Goal: Check status: Check status

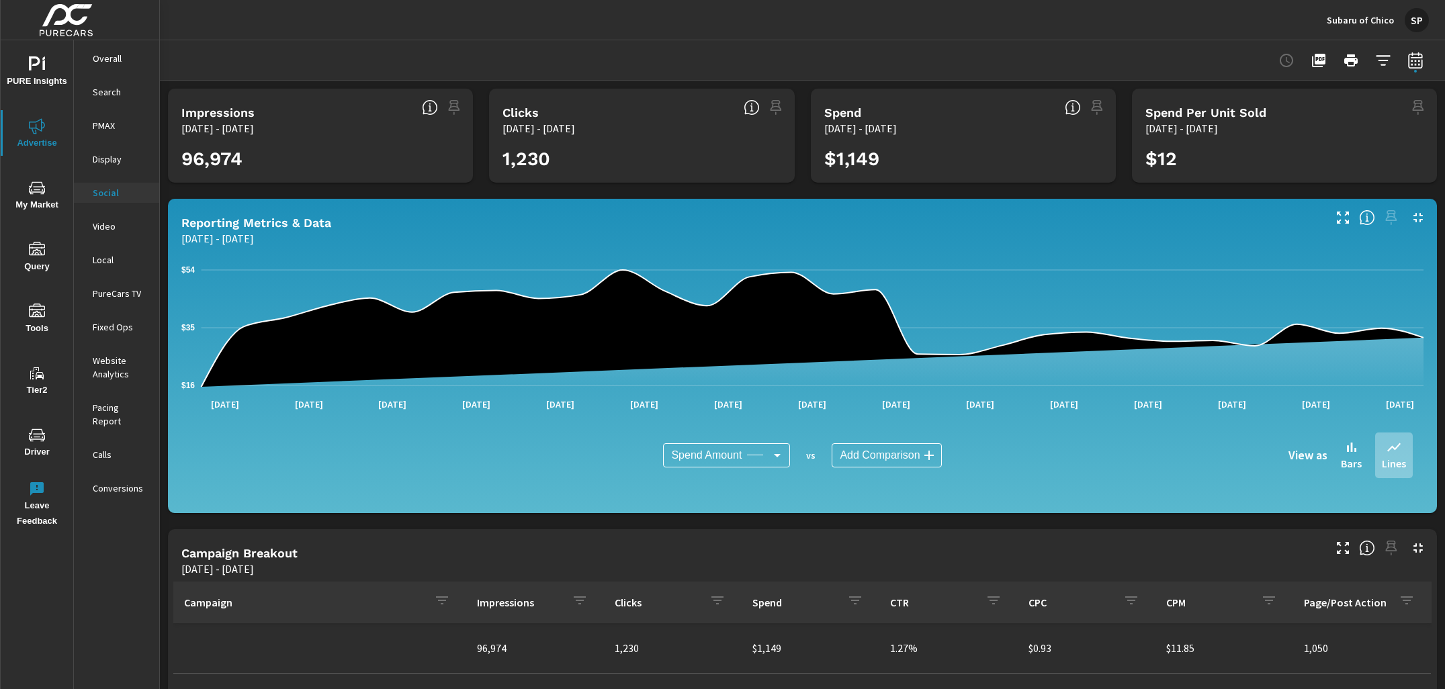
scroll to position [272, 0]
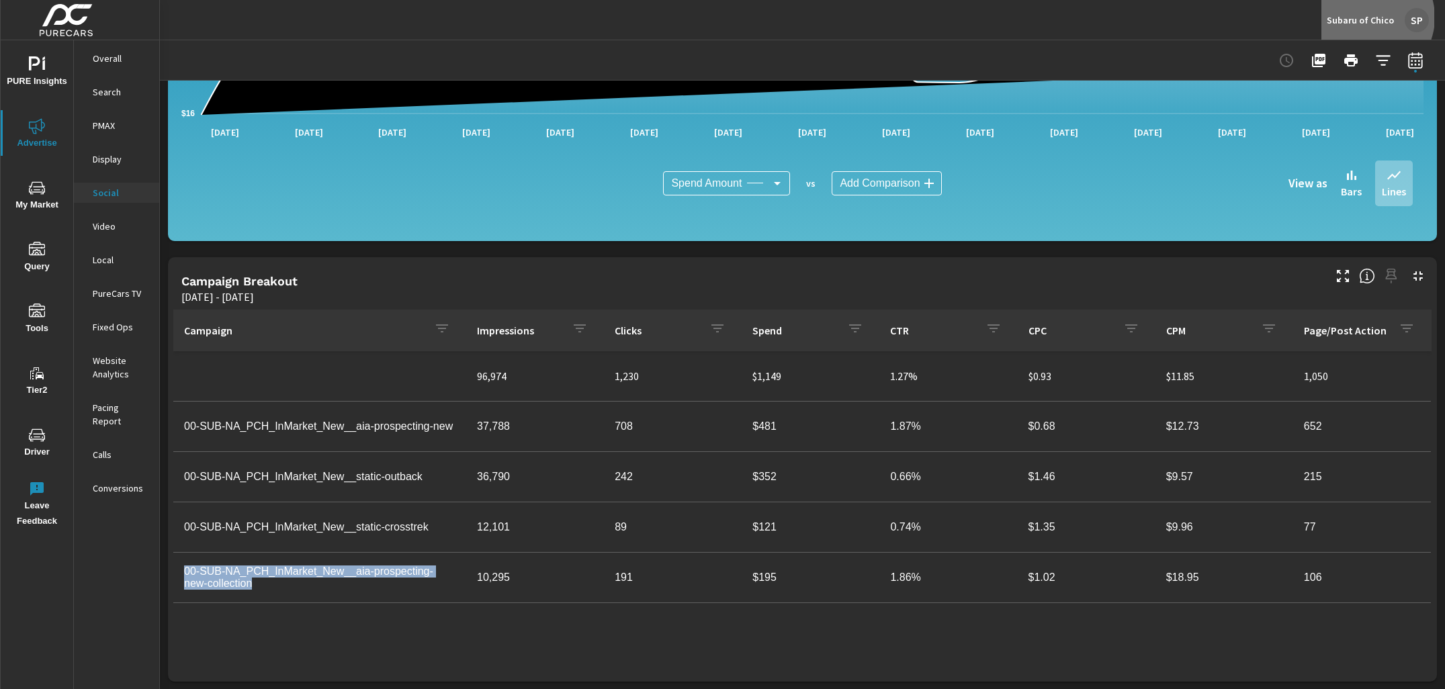
click at [1371, 17] on p "Subaru of Chico" at bounding box center [1359, 20] width 67 height 12
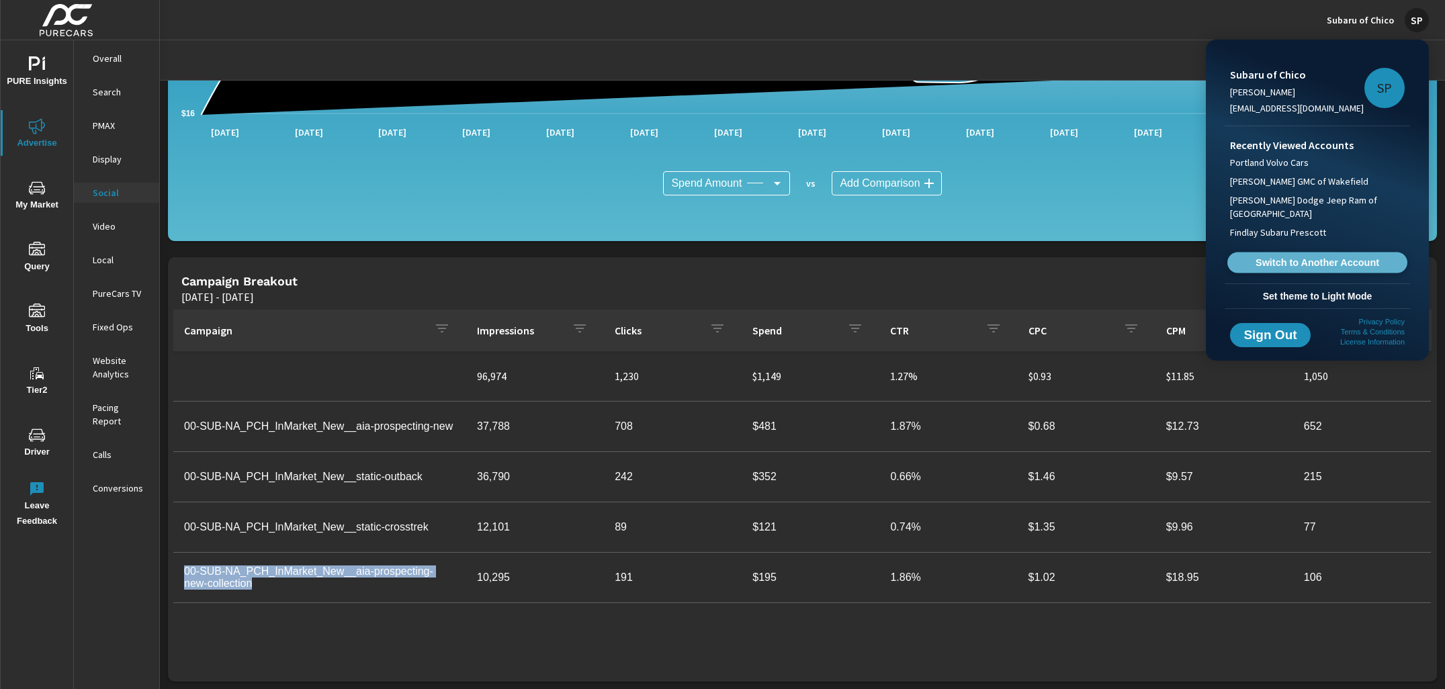
click at [1293, 259] on span "Switch to Another Account" at bounding box center [1316, 263] width 165 height 13
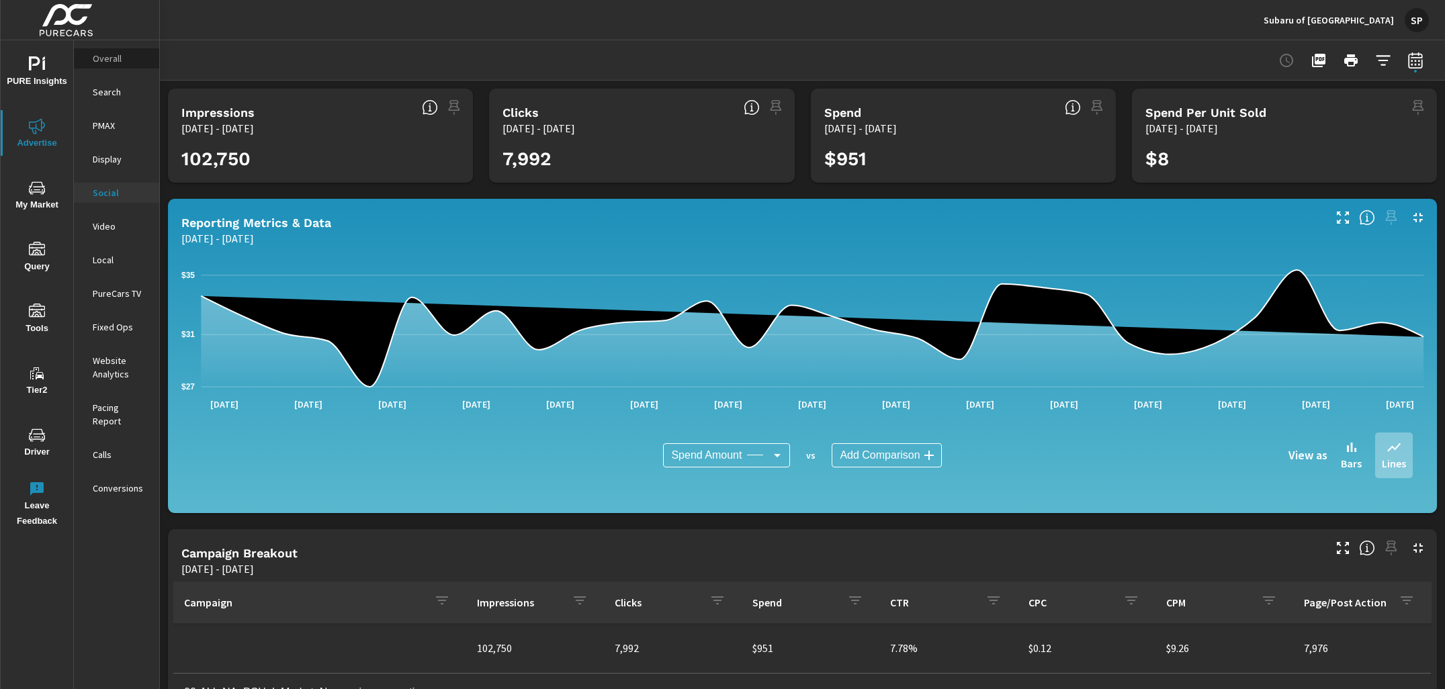
click at [102, 61] on p "Overall" at bounding box center [121, 58] width 56 height 13
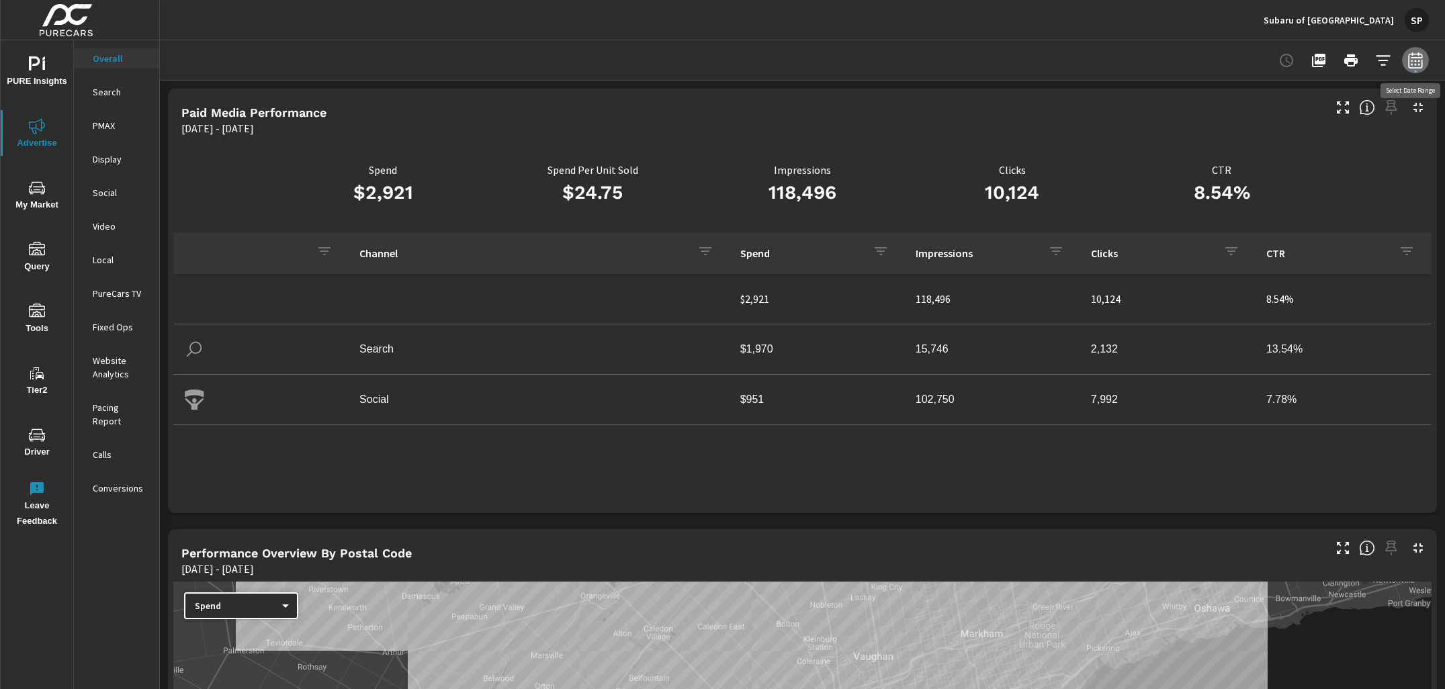
click at [1422, 59] on icon "button" at bounding box center [1415, 60] width 14 height 16
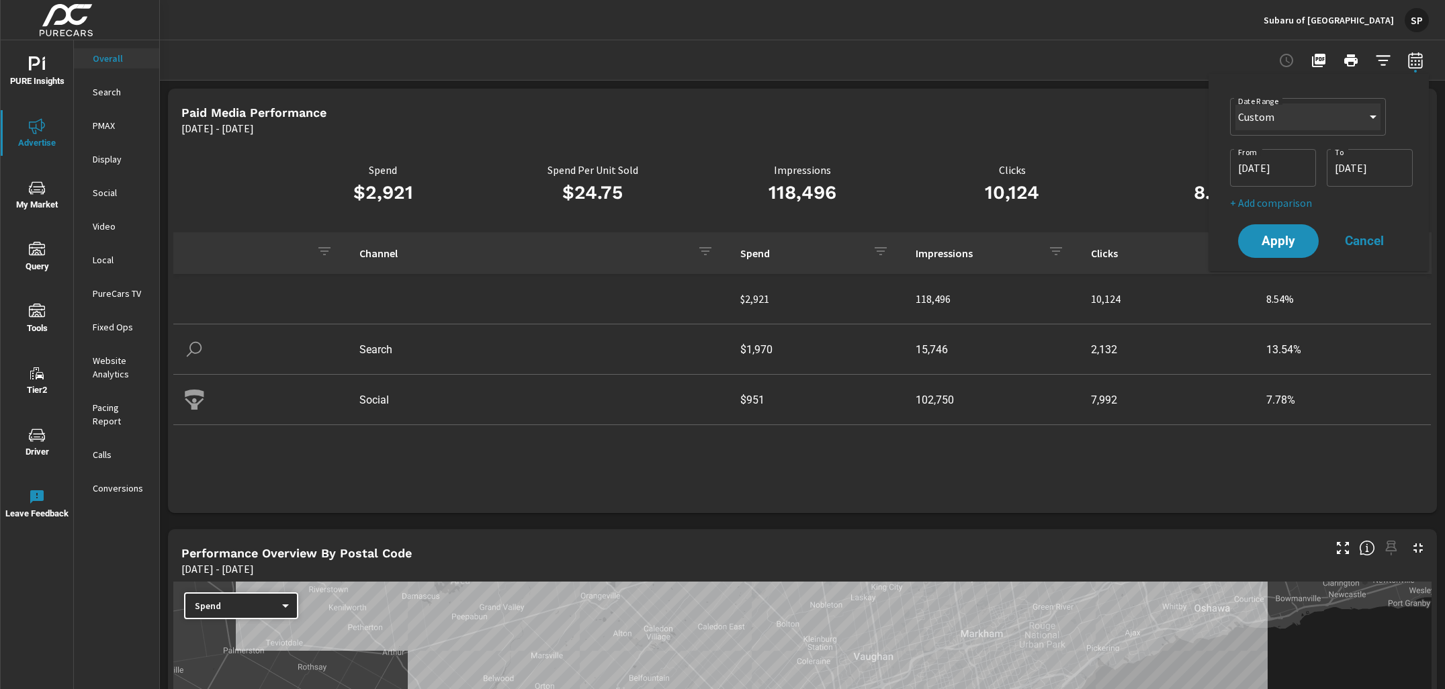
click at [1320, 113] on select "Custom Yesterday Last week Last 7 days Last 14 days Last 30 days Last 45 days L…" at bounding box center [1307, 116] width 145 height 27
select select "Last 30 days"
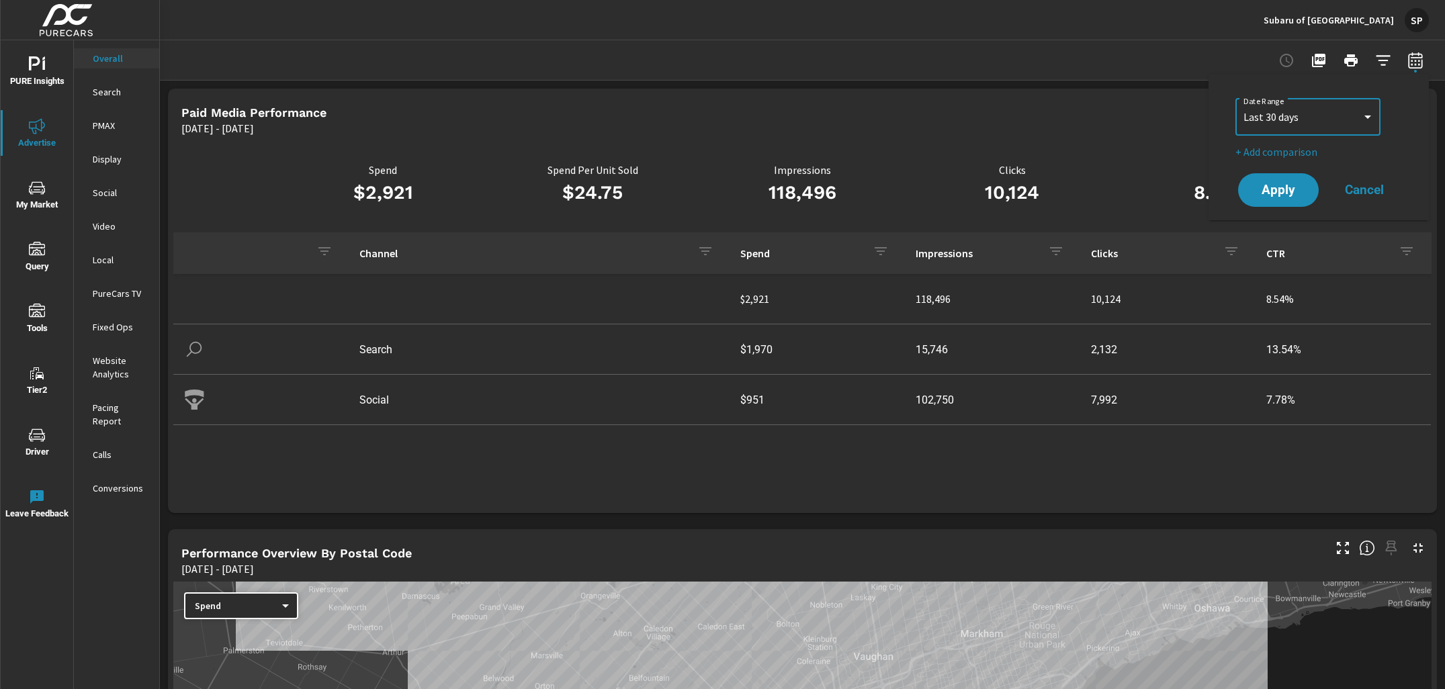
click at [1291, 154] on p "+ Add comparison" at bounding box center [1321, 152] width 172 height 16
select select "Previous period"
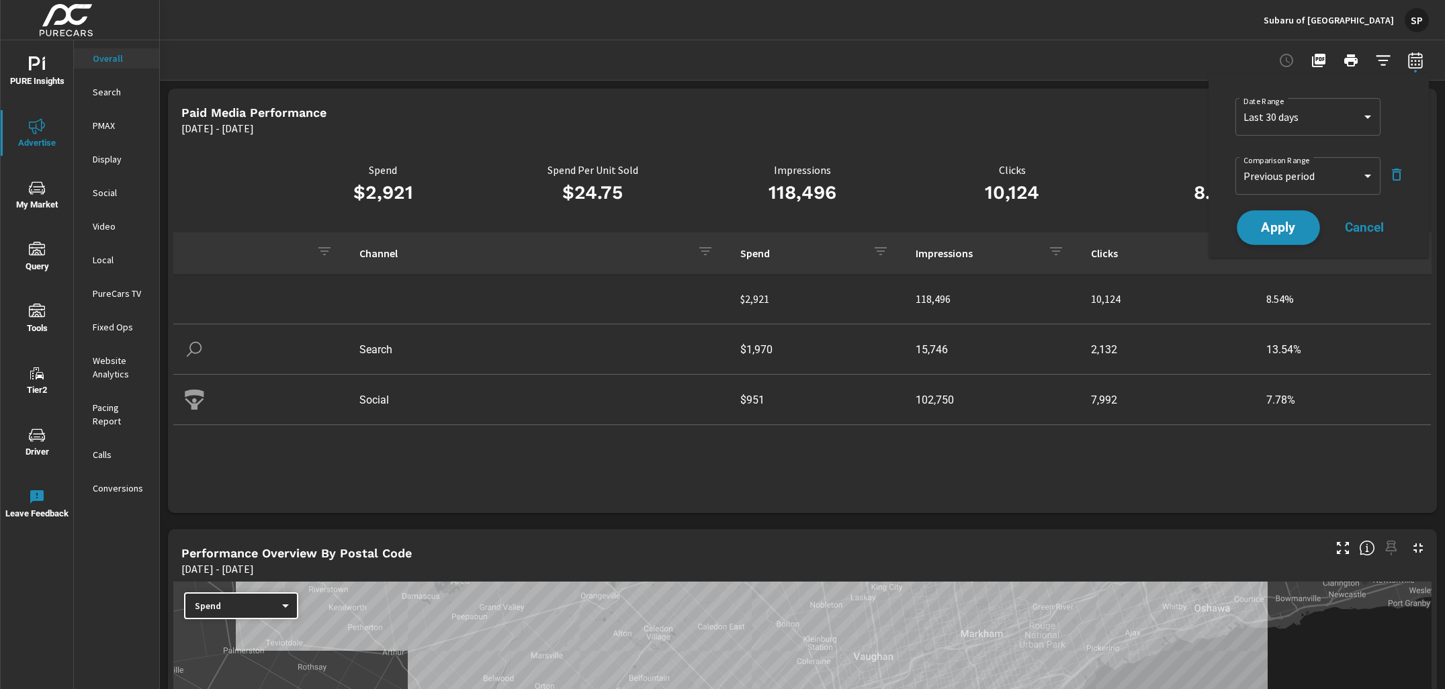
click at [1278, 218] on button "Apply" at bounding box center [1277, 227] width 83 height 35
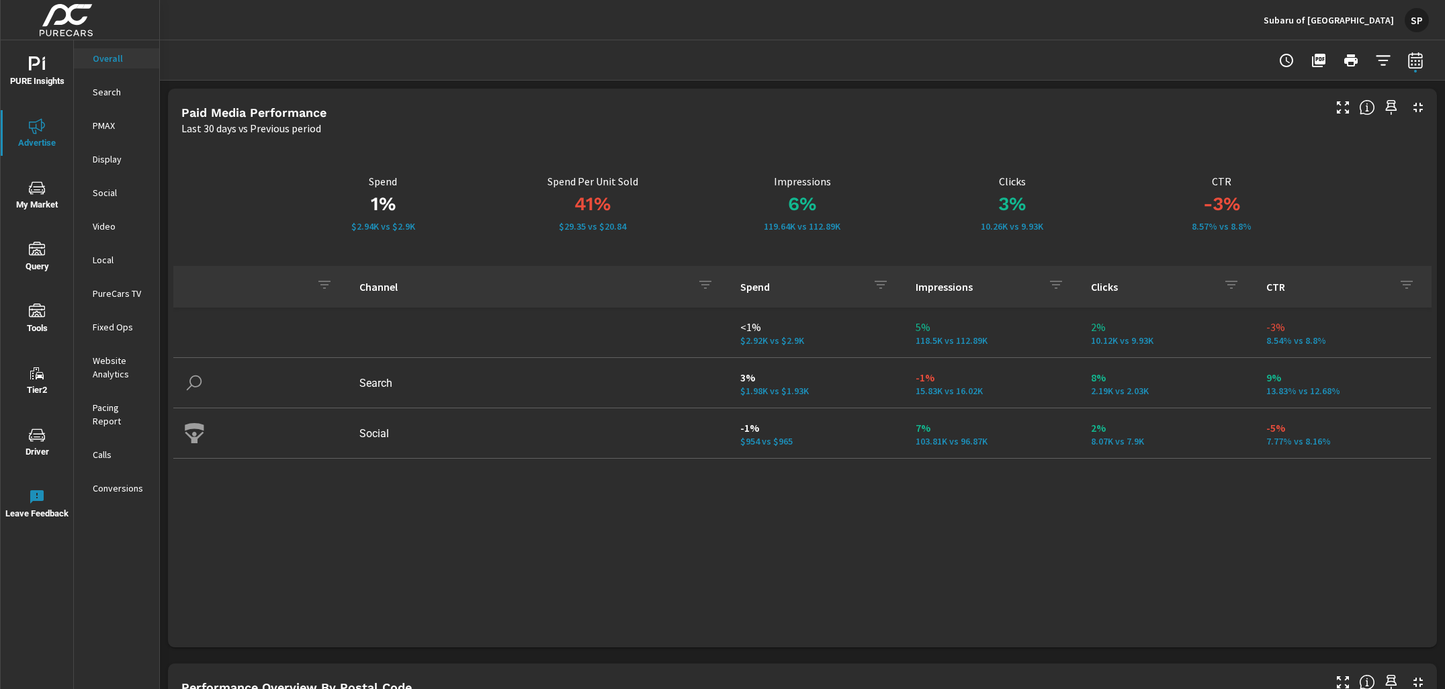
click at [44, 60] on icon "nav menu" at bounding box center [43, 65] width 3 height 10
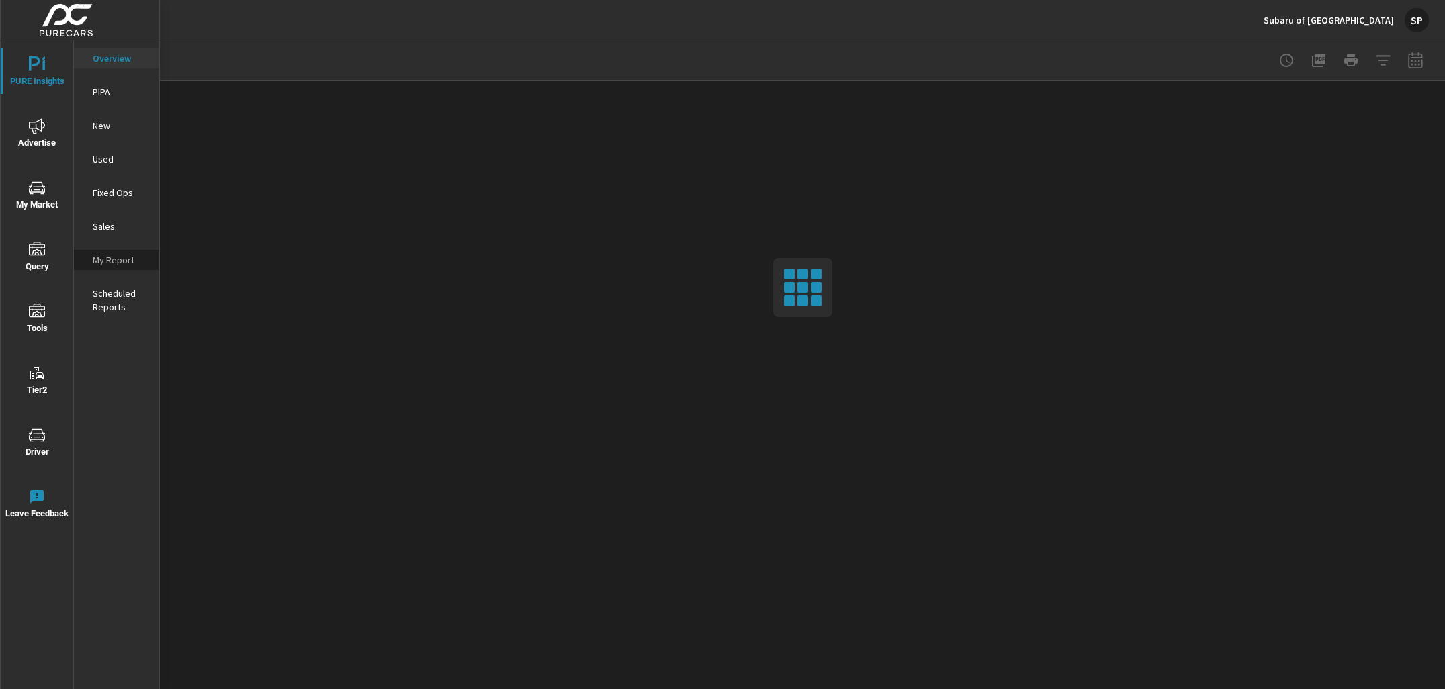
click at [116, 261] on p "My Report" at bounding box center [121, 259] width 56 height 13
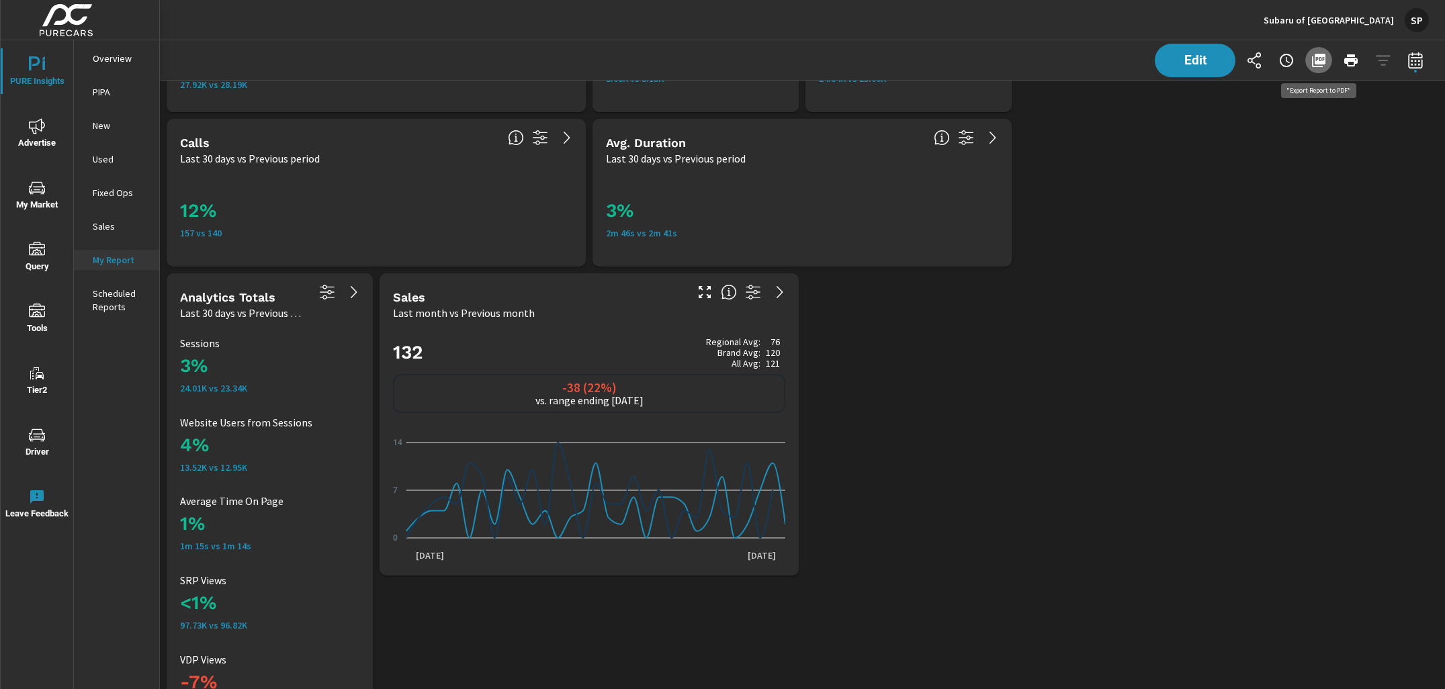
click at [1319, 62] on icon "button" at bounding box center [1318, 60] width 13 height 13
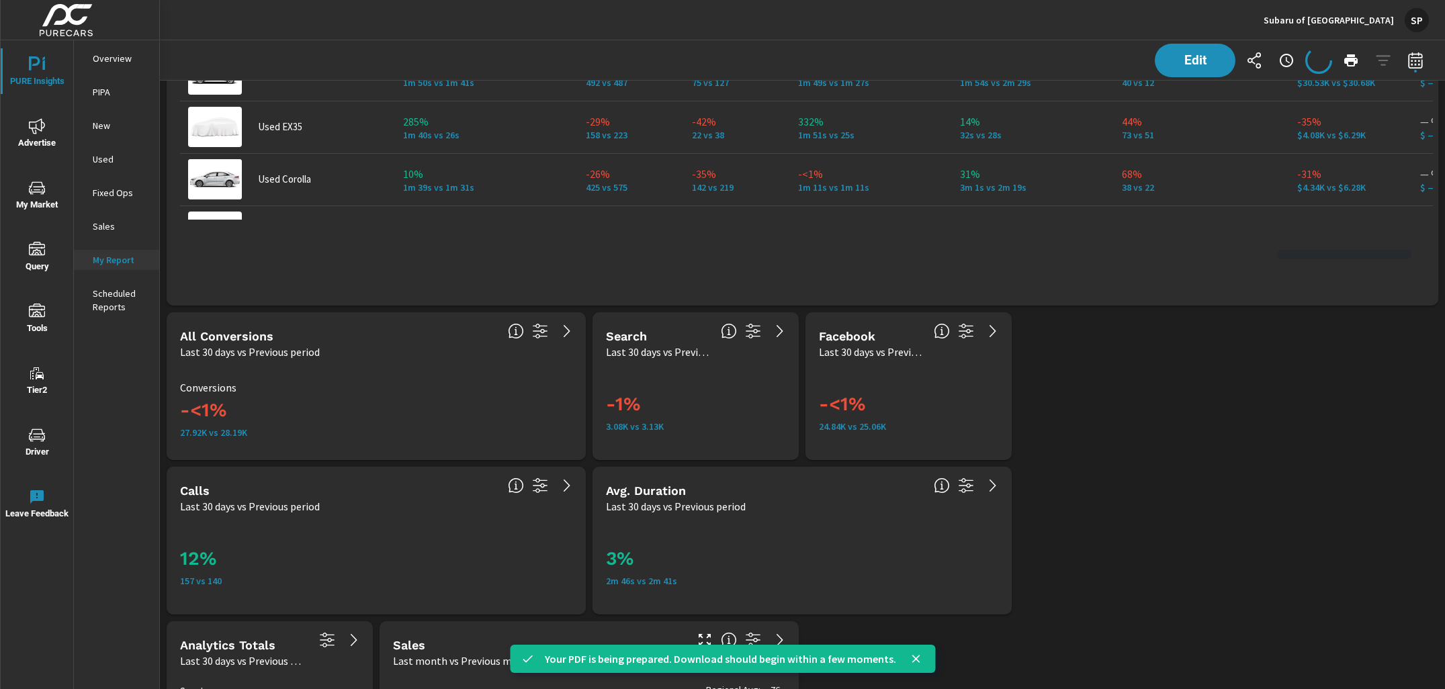
scroll to position [257, 0]
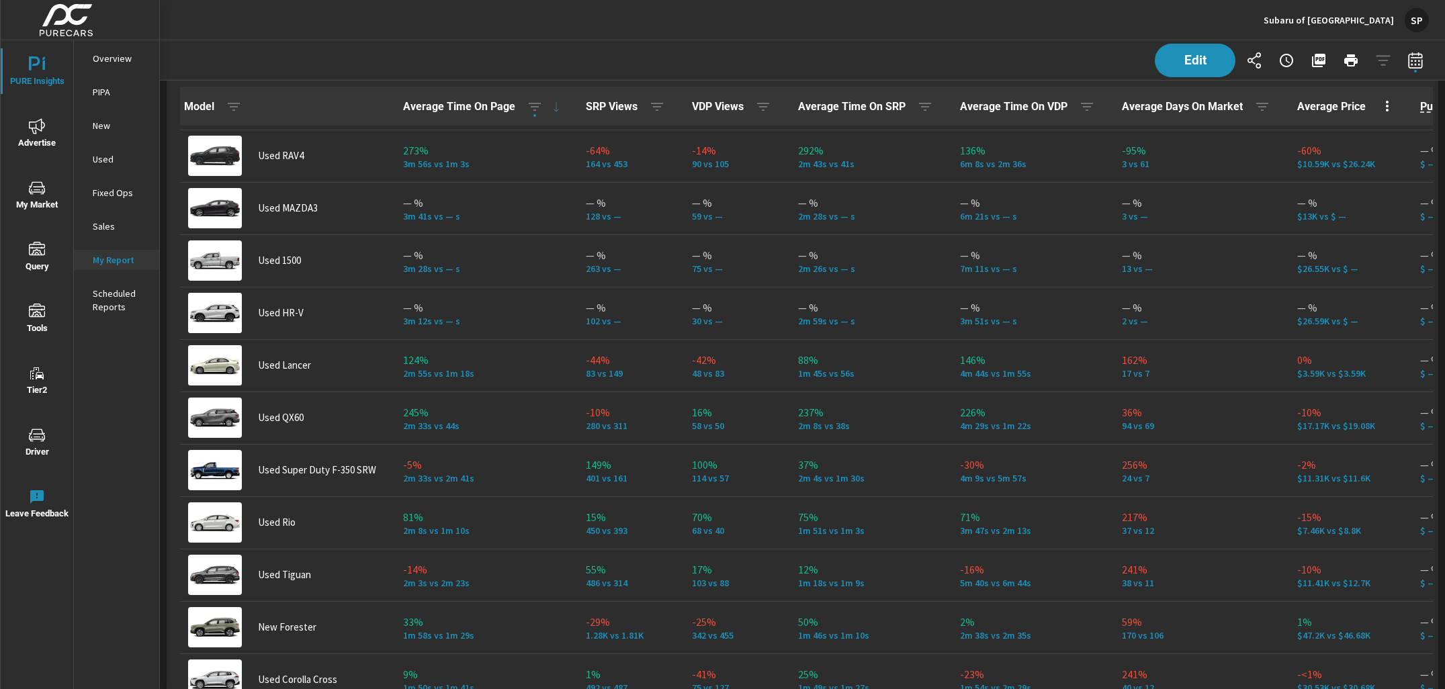
scroll to position [2829, 0]
